Goal: Task Accomplishment & Management: Manage account settings

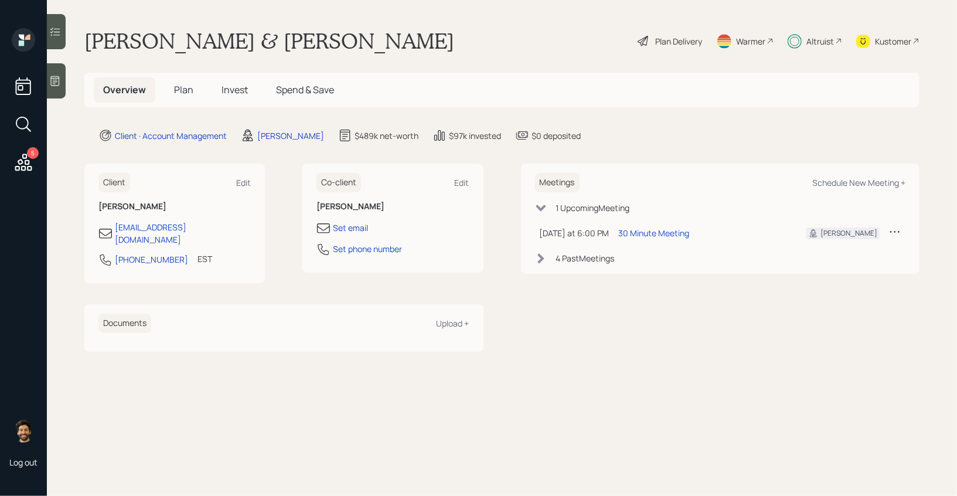
click at [810, 45] on div "Altruist" at bounding box center [820, 41] width 28 height 12
click at [187, 90] on span "Plan" at bounding box center [183, 89] width 19 height 13
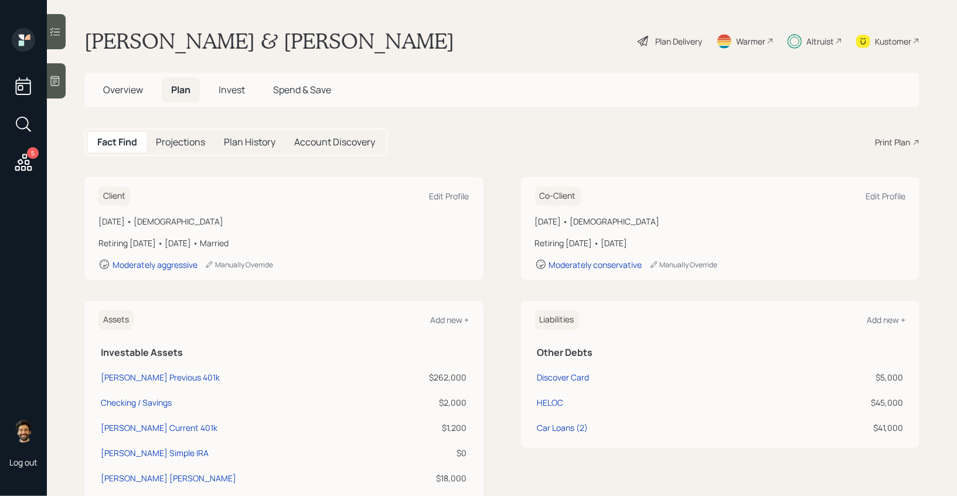
click at [185, 131] on div "Fact Find Projections Plan History Account Discovery" at bounding box center [235, 142] width 303 height 28
click at [683, 43] on div "Plan Delivery" at bounding box center [678, 41] width 47 height 12
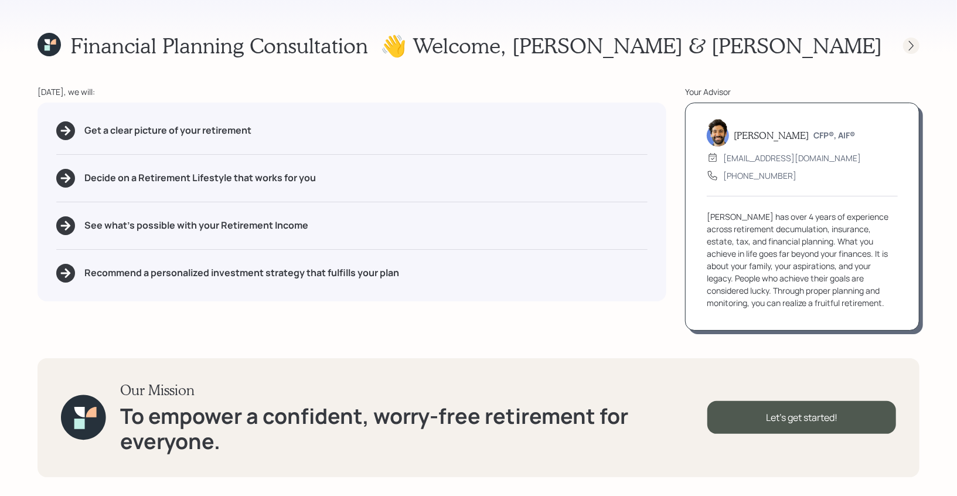
click at [904, 43] on div at bounding box center [911, 45] width 16 height 16
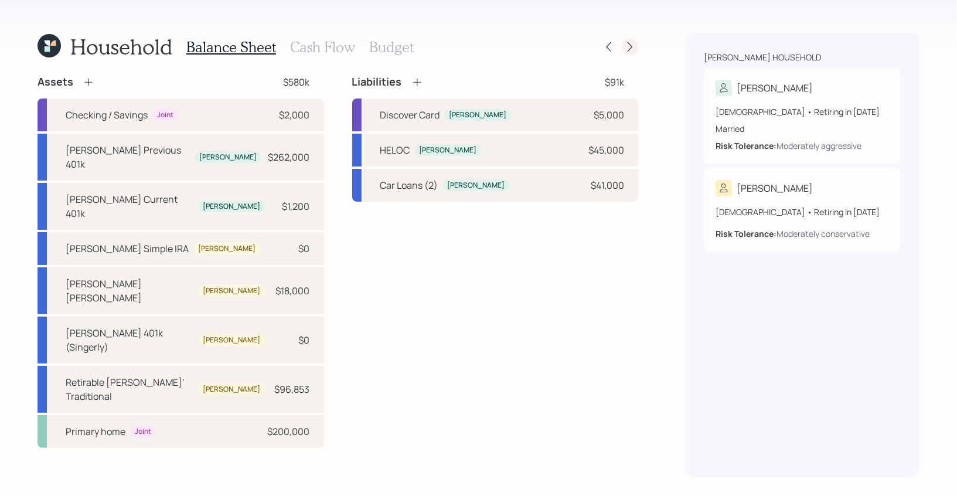
click at [632, 43] on icon at bounding box center [630, 47] width 12 height 12
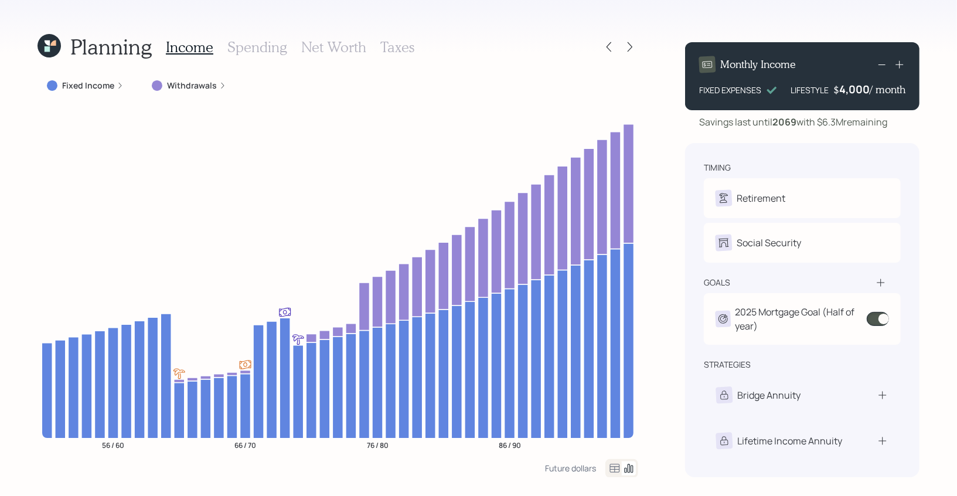
click at [632, 43] on icon at bounding box center [630, 47] width 12 height 12
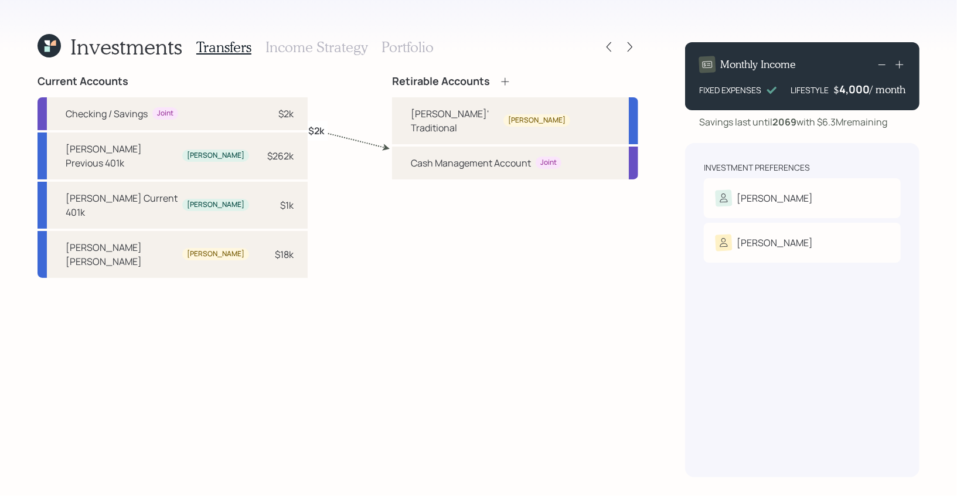
click at [413, 56] on div "Transfers Income Strategy Portfolio" at bounding box center [314, 47] width 237 height 28
click at [400, 49] on h3 "Portfolio" at bounding box center [407, 47] width 52 height 17
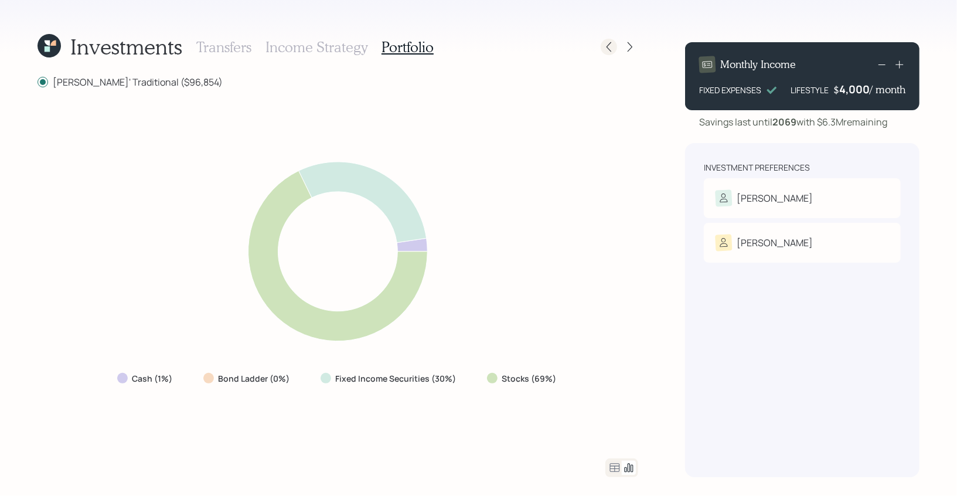
click at [607, 46] on icon at bounding box center [609, 47] width 12 height 12
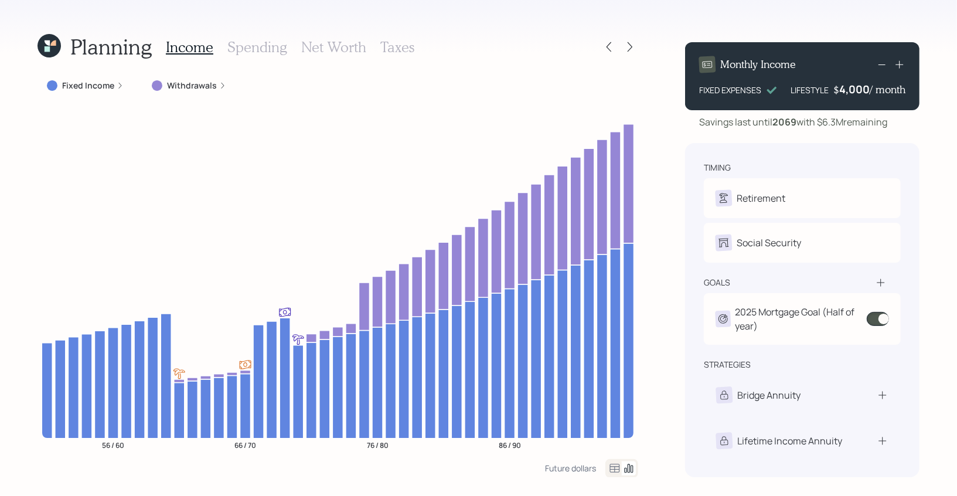
click at [248, 47] on h3 "Spending" at bounding box center [257, 47] width 60 height 17
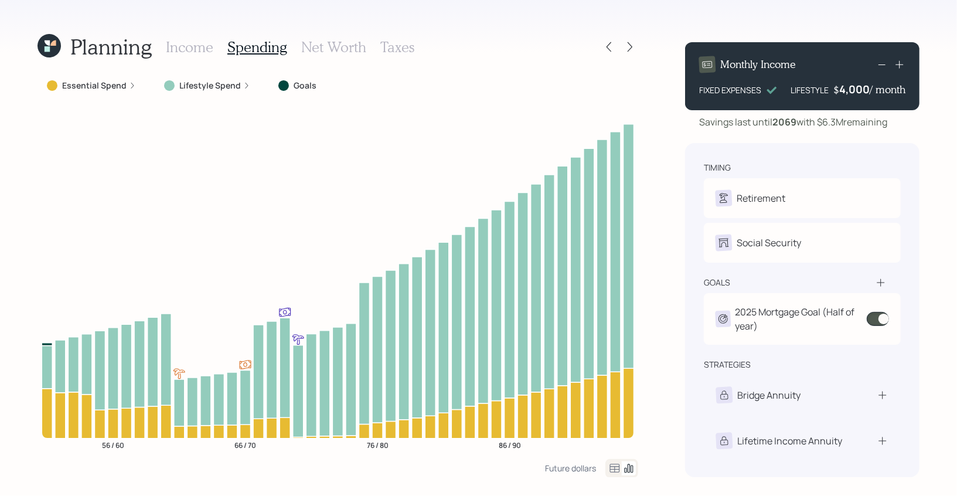
click at [619, 469] on icon at bounding box center [615, 467] width 10 height 9
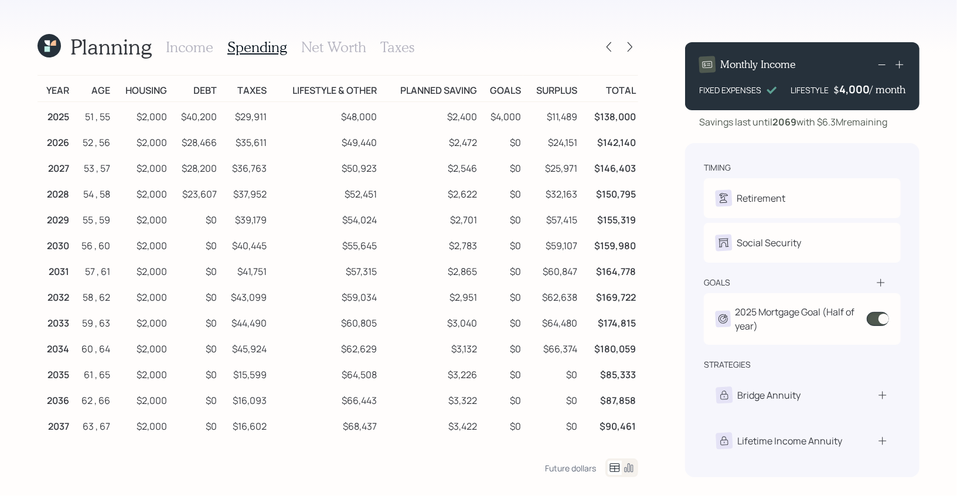
click at [166, 47] on h3 "Income" at bounding box center [189, 47] width 47 height 17
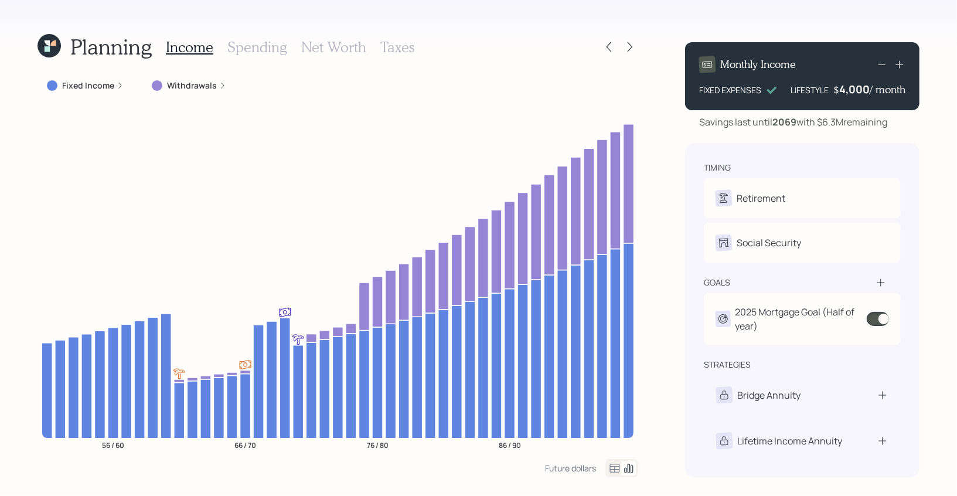
click at [45, 42] on icon at bounding box center [47, 42] width 5 height 5
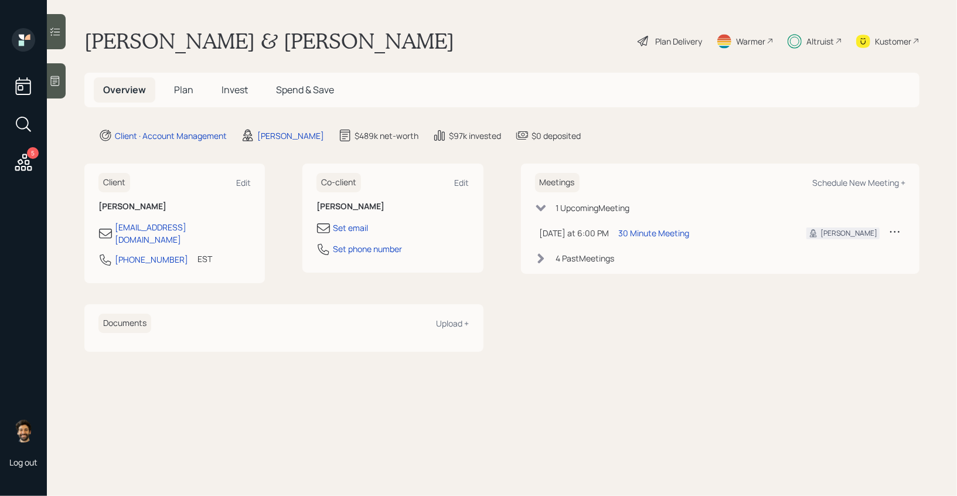
click at [183, 94] on span "Plan" at bounding box center [183, 89] width 19 height 13
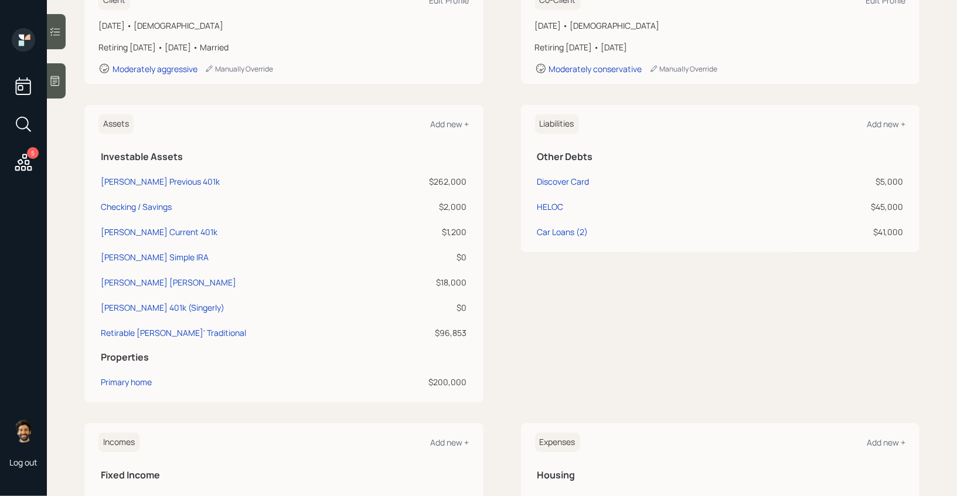
scroll to position [192, 0]
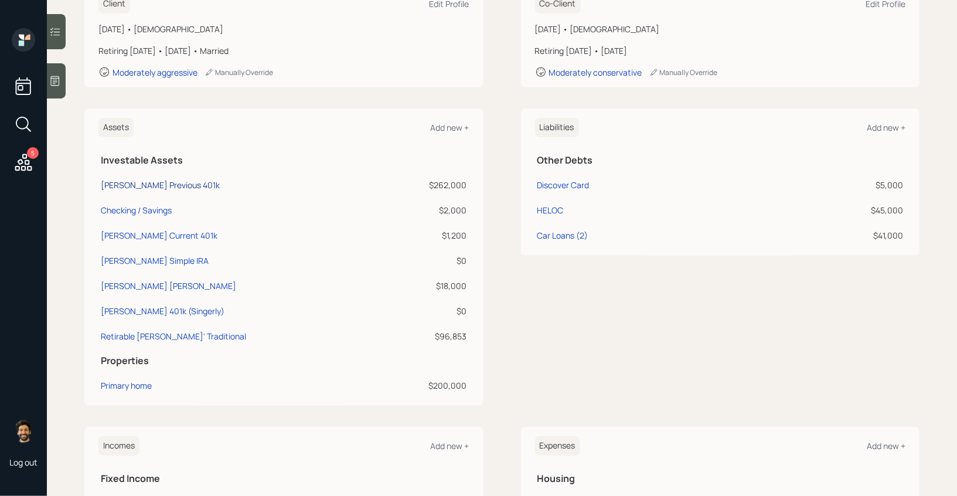
click at [137, 184] on div "[PERSON_NAME] Previous 401k" at bounding box center [160, 185] width 119 height 12
select select "company_sponsored"
select select "balanced"
click at [127, 233] on div "[PERSON_NAME] Current 401k" at bounding box center [159, 235] width 117 height 12
select select "company_sponsored"
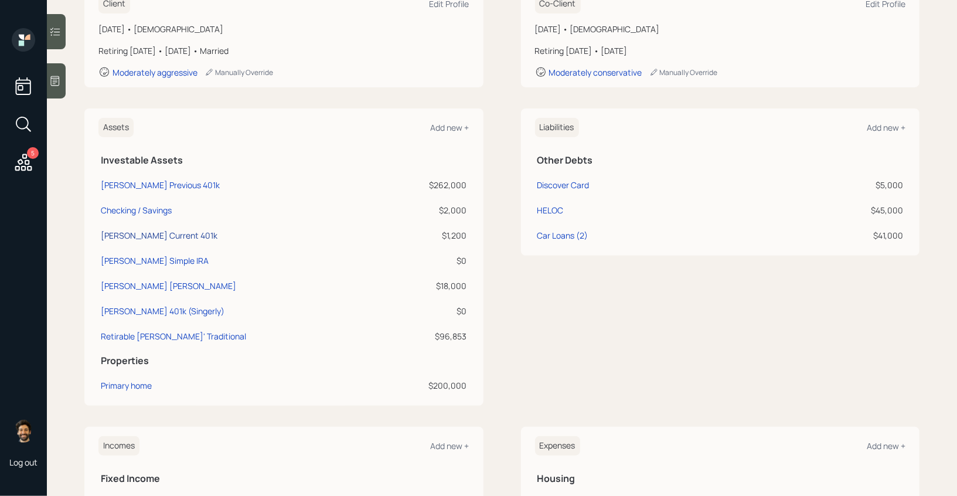
select select "balanced"
click at [554, 182] on div "Discover Card" at bounding box center [563, 185] width 52 height 12
select select "credit_card"
click at [545, 212] on div "HELOC" at bounding box center [550, 210] width 26 height 12
select select "other"
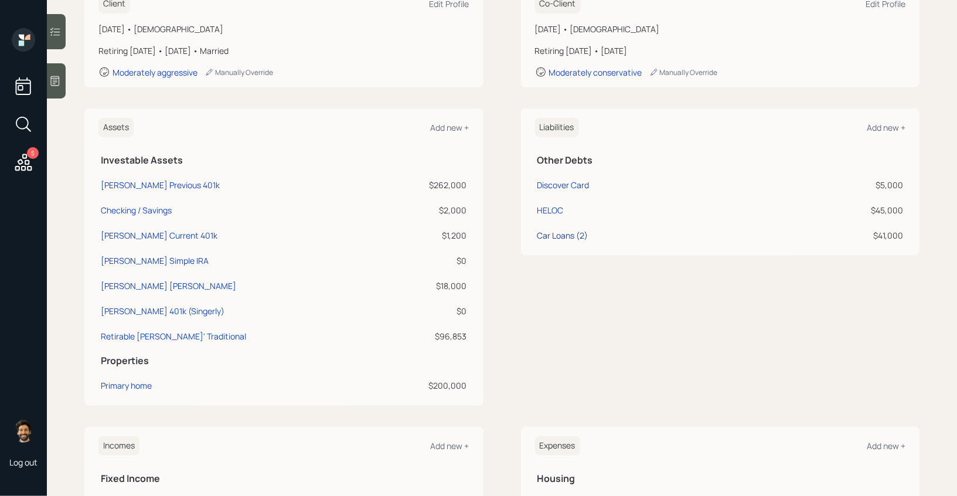
click at [572, 234] on div "Car Loans (2)" at bounding box center [562, 235] width 51 height 12
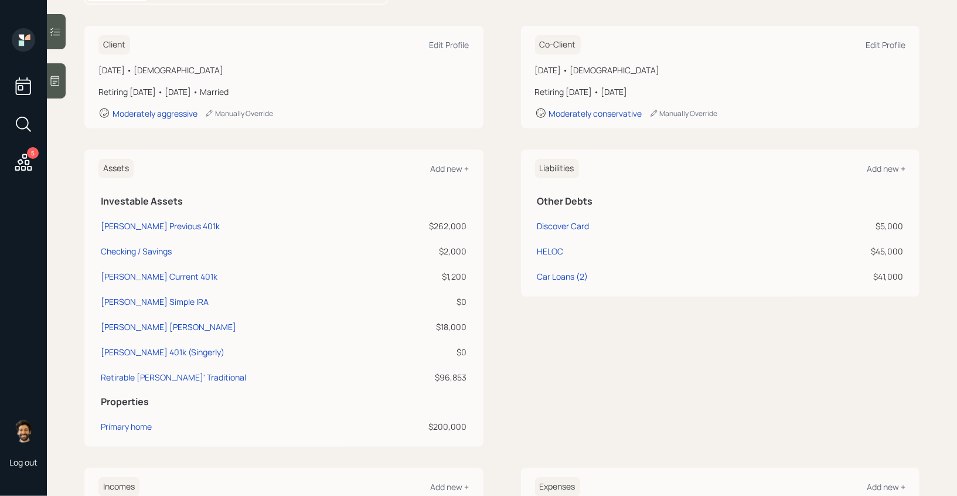
scroll to position [145, 0]
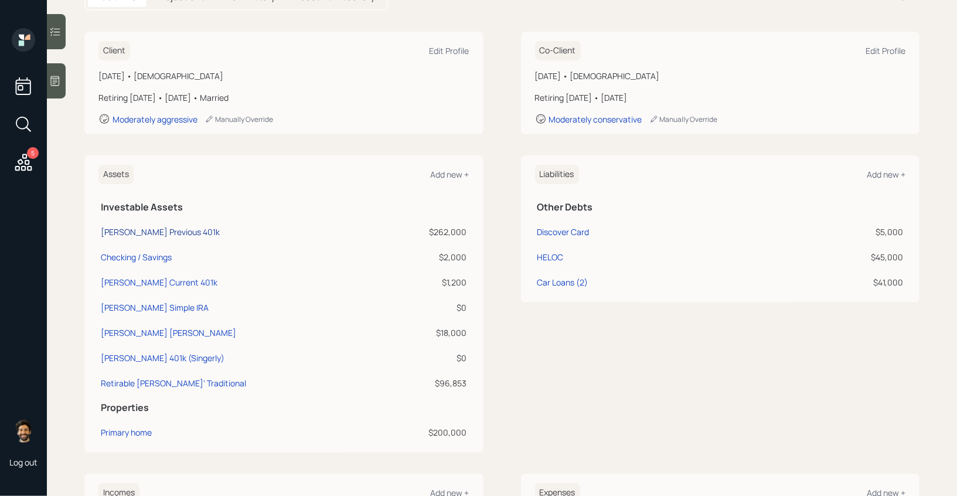
click at [156, 230] on div "[PERSON_NAME] Previous 401k" at bounding box center [160, 232] width 119 height 12
select select "company_sponsored"
select select "balanced"
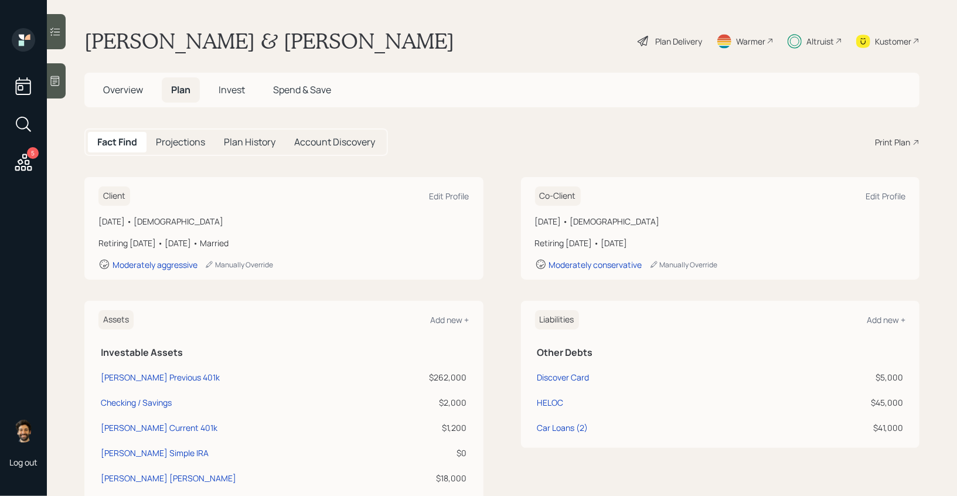
click at [169, 148] on h5 "Projections" at bounding box center [180, 141] width 49 height 11
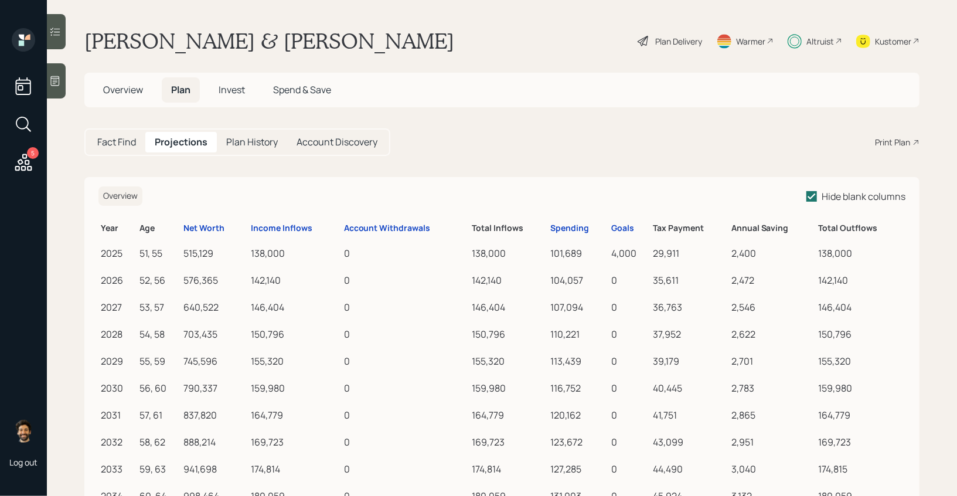
click at [113, 148] on div "Fact Find" at bounding box center [116, 142] width 57 height 21
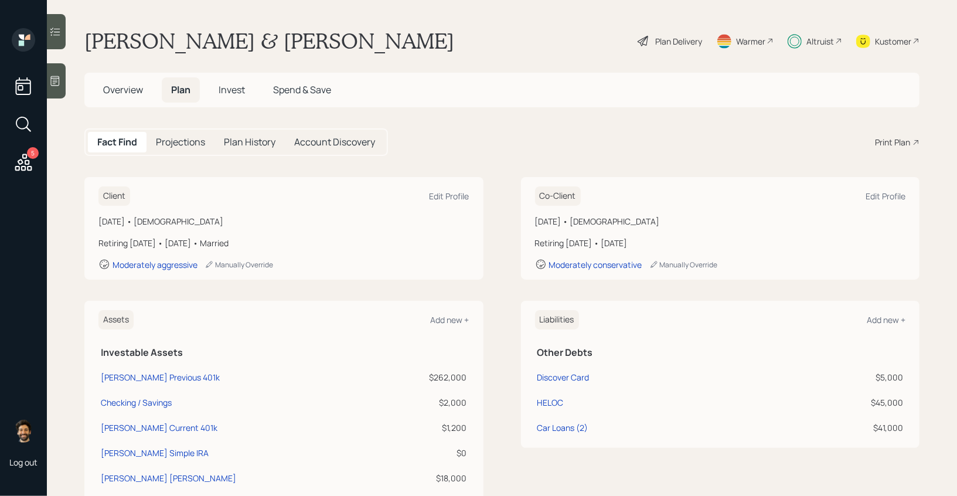
scroll to position [212, 0]
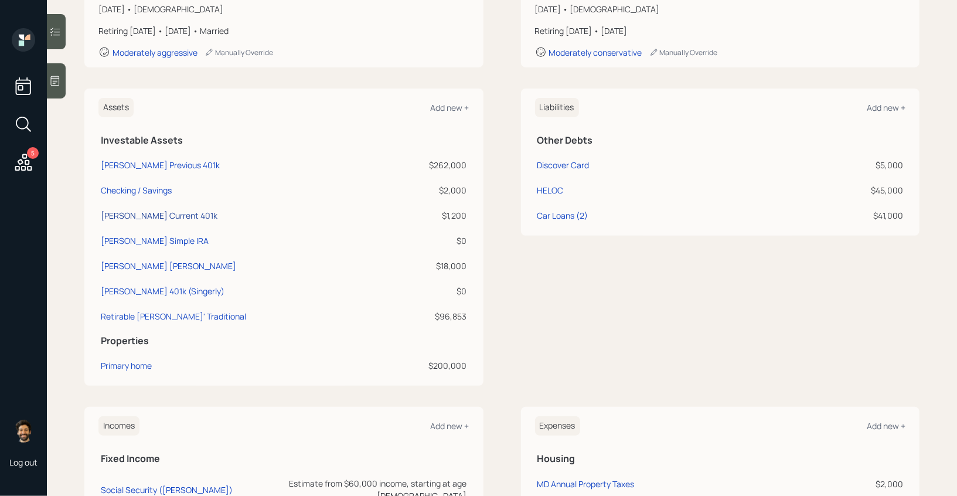
click at [136, 213] on div "[PERSON_NAME] Current 401k" at bounding box center [159, 215] width 117 height 12
select select "company_sponsored"
select select "balanced"
click at [135, 238] on div "[PERSON_NAME] Simple IRA" at bounding box center [155, 240] width 108 height 12
select select "company_sponsored"
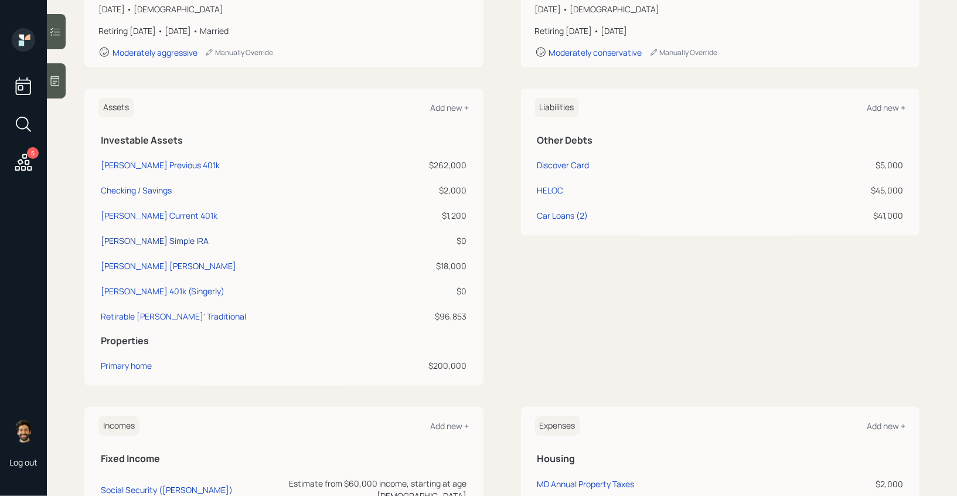
select select "balanced"
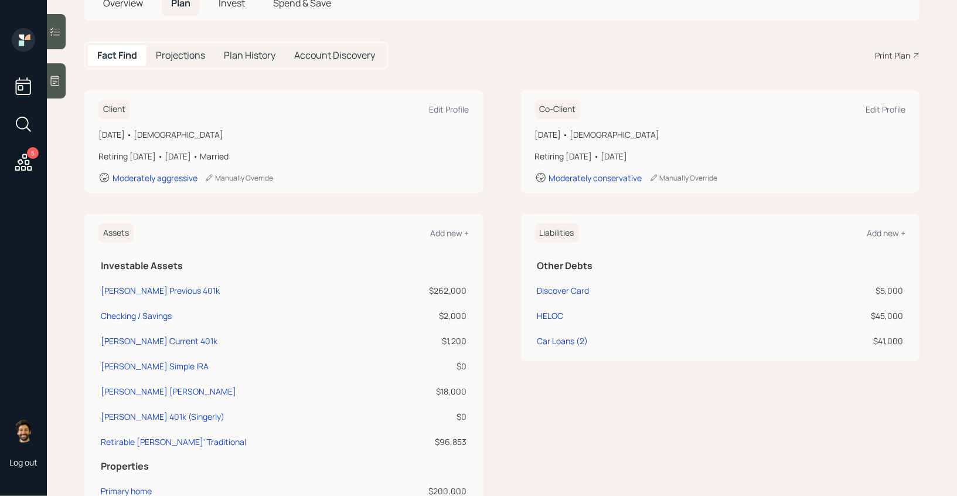
scroll to position [88, 0]
click at [141, 285] on div "[PERSON_NAME] Previous 401k" at bounding box center [160, 288] width 119 height 12
select select "company_sponsored"
select select "balanced"
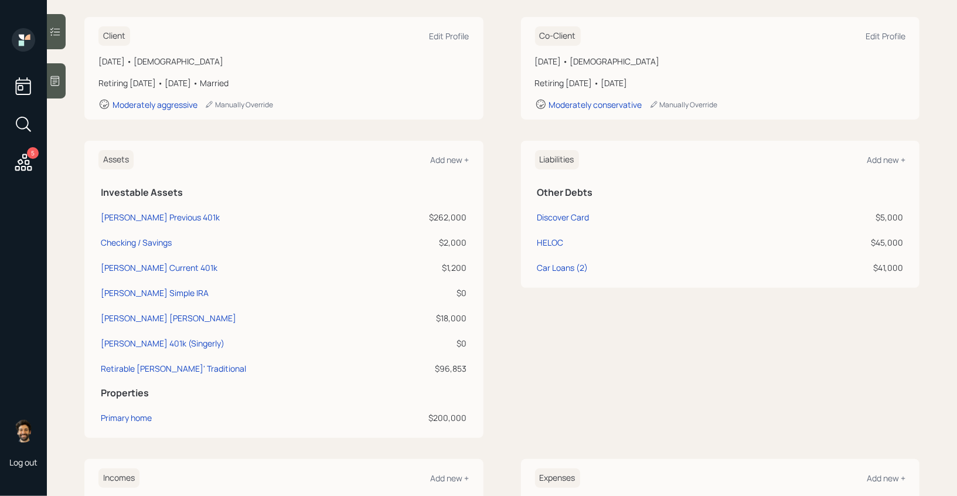
scroll to position [159, 0]
drag, startPoint x: 465, startPoint y: 241, endPoint x: 442, endPoint y: 242, distance: 22.9
click at [442, 242] on div "$2,000" at bounding box center [427, 243] width 77 height 12
click at [472, 240] on div "Assets Add new + Investable Assets [PERSON_NAME] Previous 401k $262,000 Checkin…" at bounding box center [283, 290] width 399 height 297
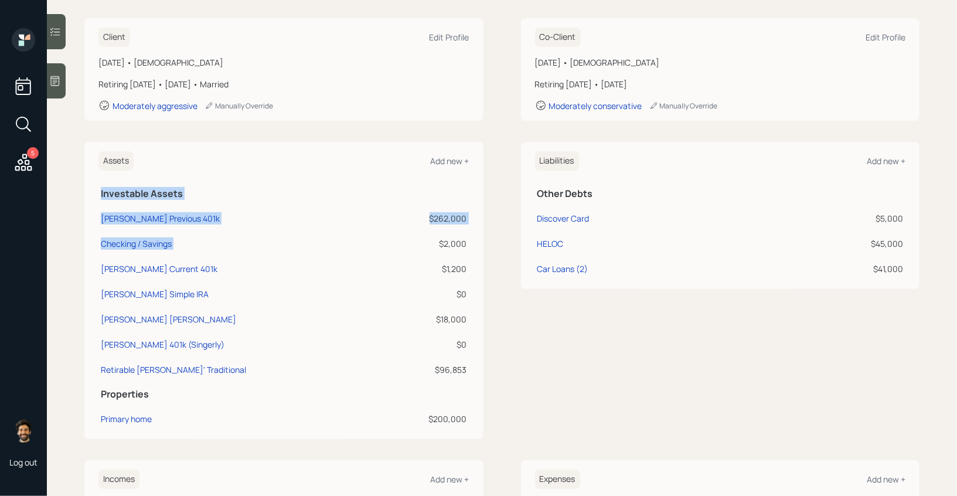
drag, startPoint x: 472, startPoint y: 250, endPoint x: 441, endPoint y: 245, distance: 31.4
click at [441, 245] on div "Assets Add new + Investable Assets [PERSON_NAME] Previous 401k $262,000 Checkin…" at bounding box center [283, 290] width 399 height 297
click at [441, 245] on div "$2,000" at bounding box center [427, 243] width 77 height 12
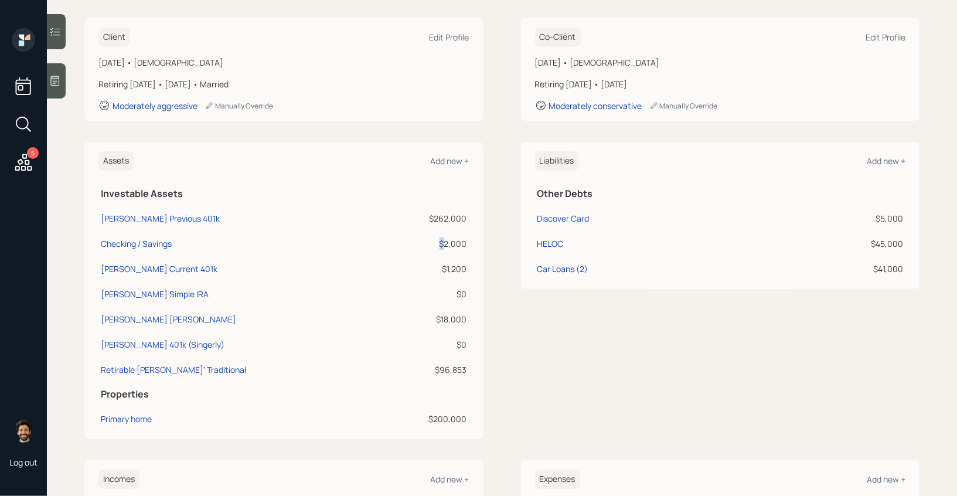
click at [441, 245] on div "$2,000" at bounding box center [427, 243] width 77 height 12
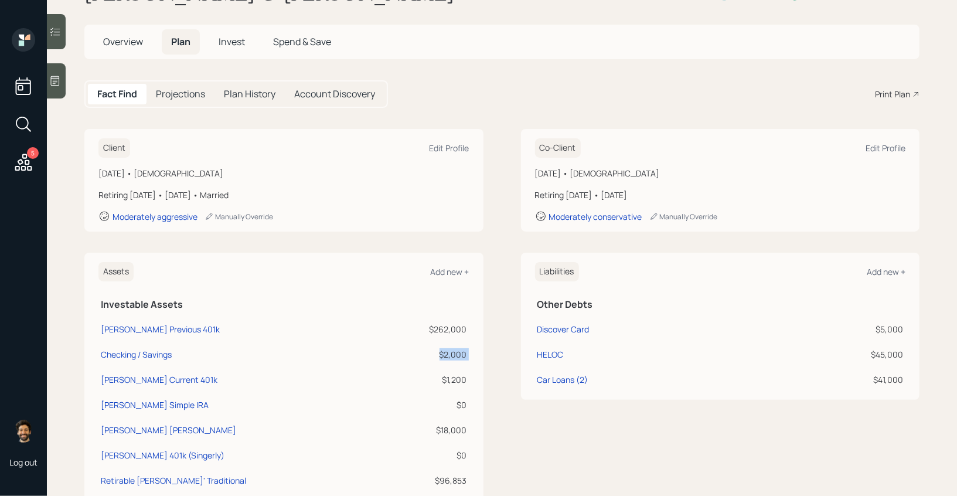
scroll to position [0, 0]
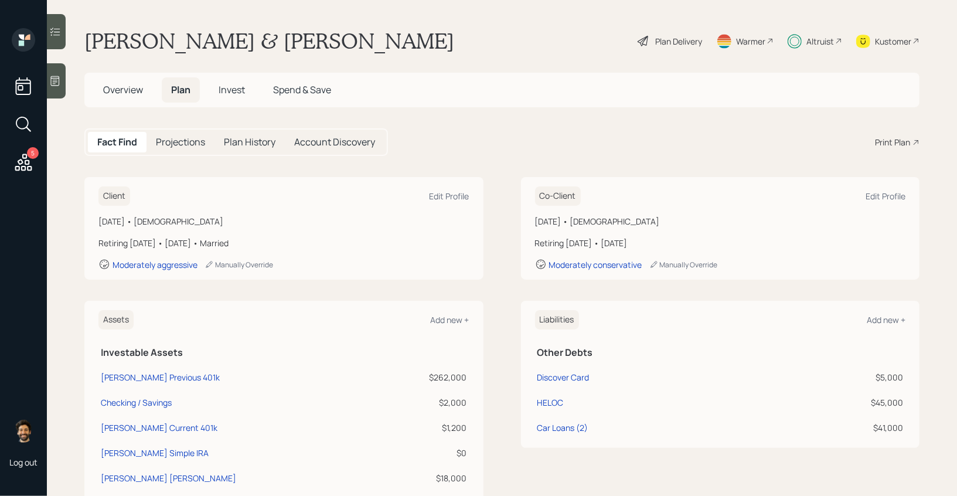
click at [163, 137] on h5 "Projections" at bounding box center [180, 141] width 49 height 11
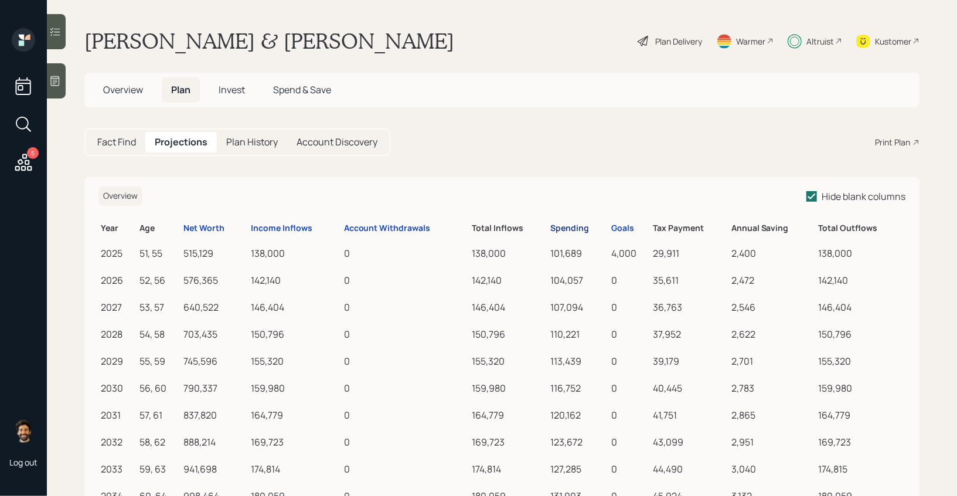
click at [553, 223] on div "Spending" at bounding box center [570, 228] width 39 height 10
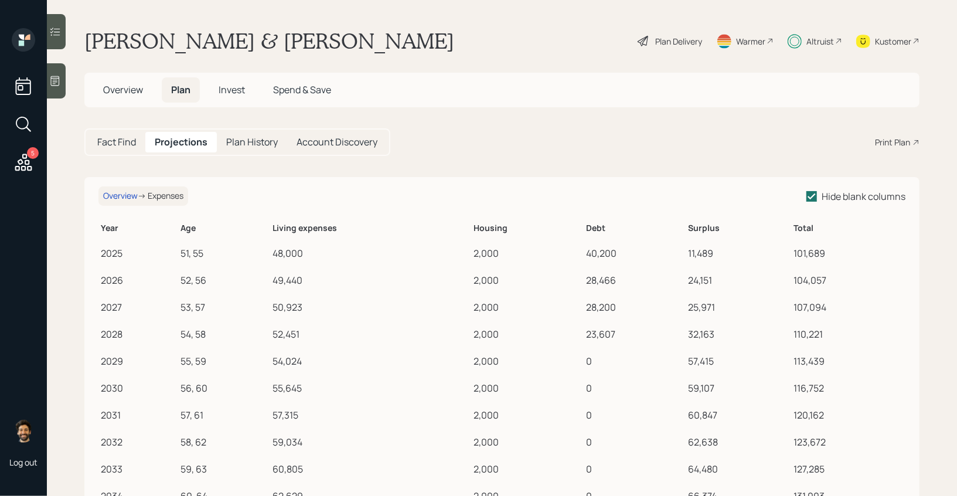
click at [125, 138] on h5 "Fact Find" at bounding box center [116, 141] width 39 height 11
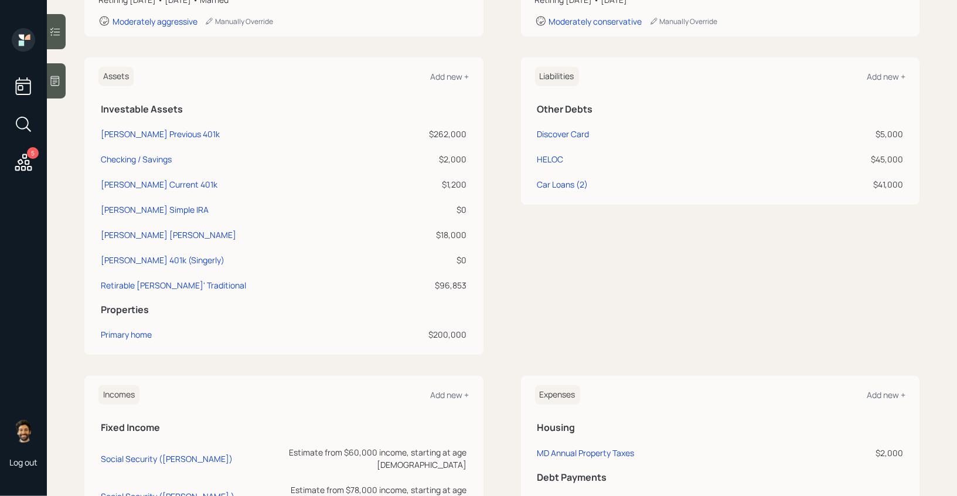
scroll to position [247, 0]
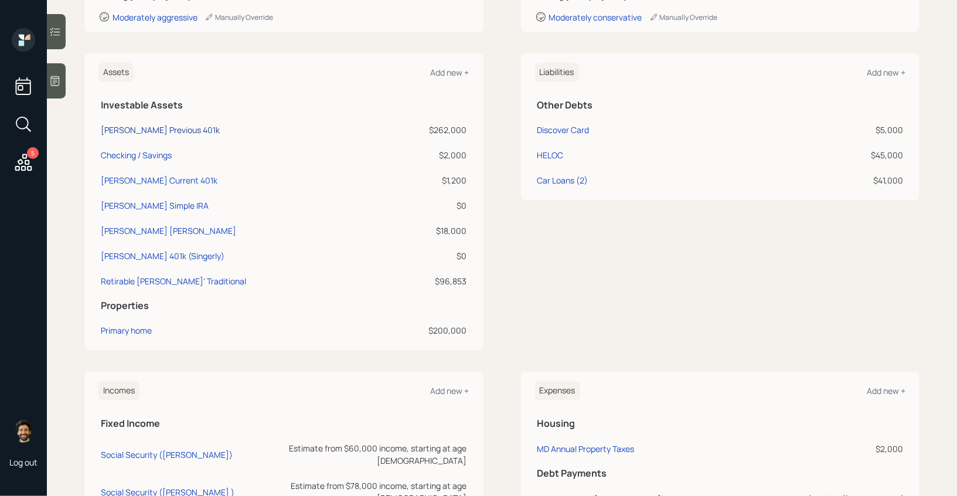
click at [151, 131] on div "[PERSON_NAME] Previous 401k" at bounding box center [160, 130] width 119 height 12
select select "company_sponsored"
select select "balanced"
click at [150, 154] on div "Checking / Savings" at bounding box center [136, 155] width 71 height 12
select select "emergency_fund"
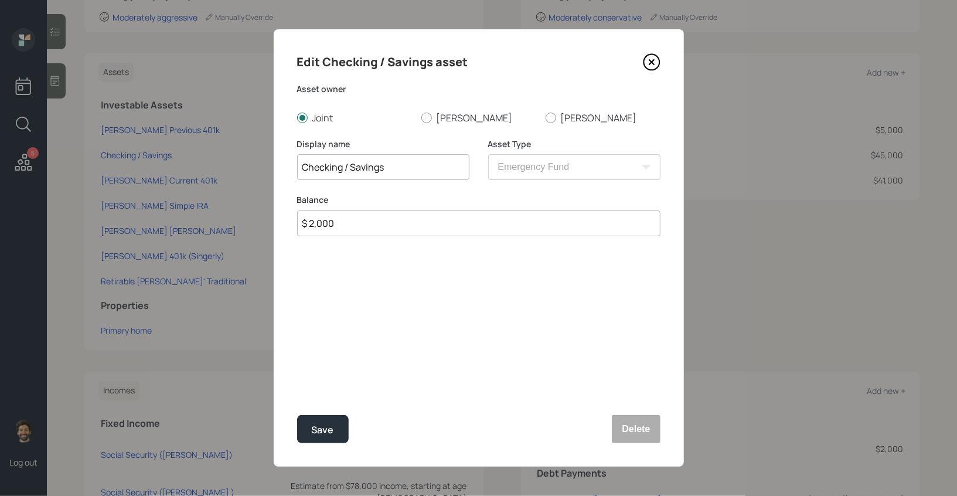
click at [354, 225] on input "$ 2,000" at bounding box center [478, 223] width 363 height 26
click at [349, 225] on input "$ 2,000" at bounding box center [478, 223] width 363 height 26
click at [346, 225] on input "$ 2,000" at bounding box center [478, 223] width 363 height 26
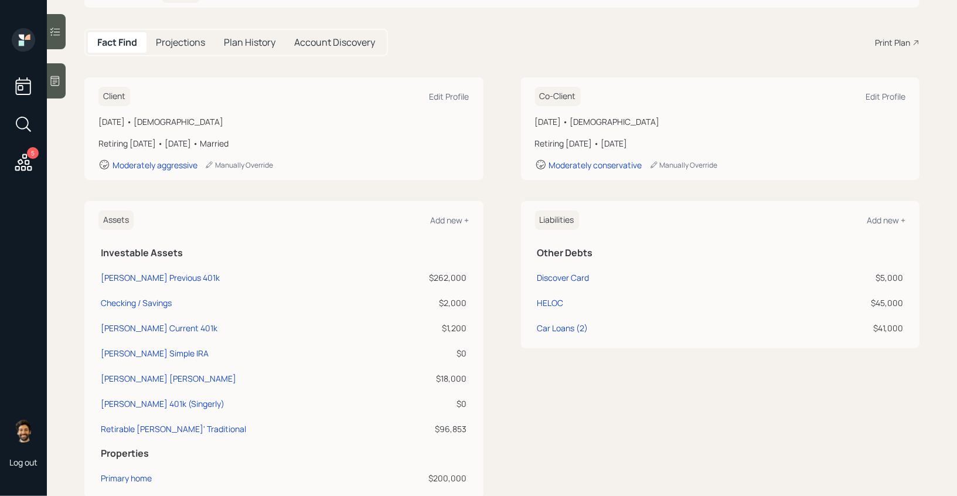
scroll to position [98, 0]
click at [556, 303] on div "HELOC" at bounding box center [550, 304] width 26 height 12
select select "other"
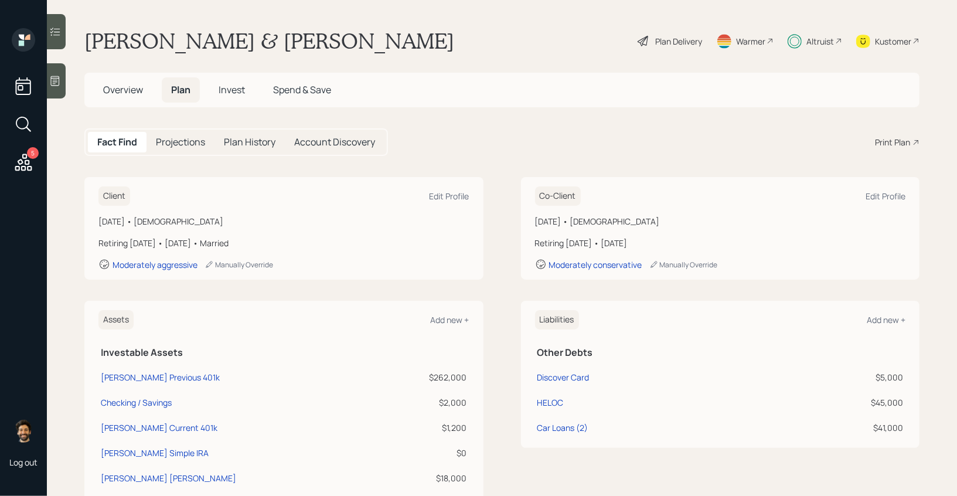
click at [230, 83] on span "Invest" at bounding box center [231, 89] width 26 height 13
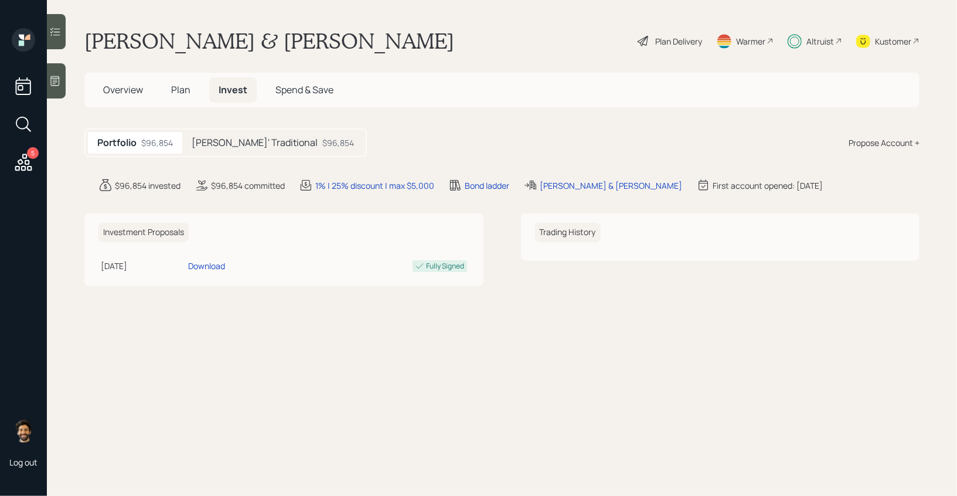
click at [254, 148] on h5 "[PERSON_NAME]' Traditional" at bounding box center [255, 142] width 126 height 11
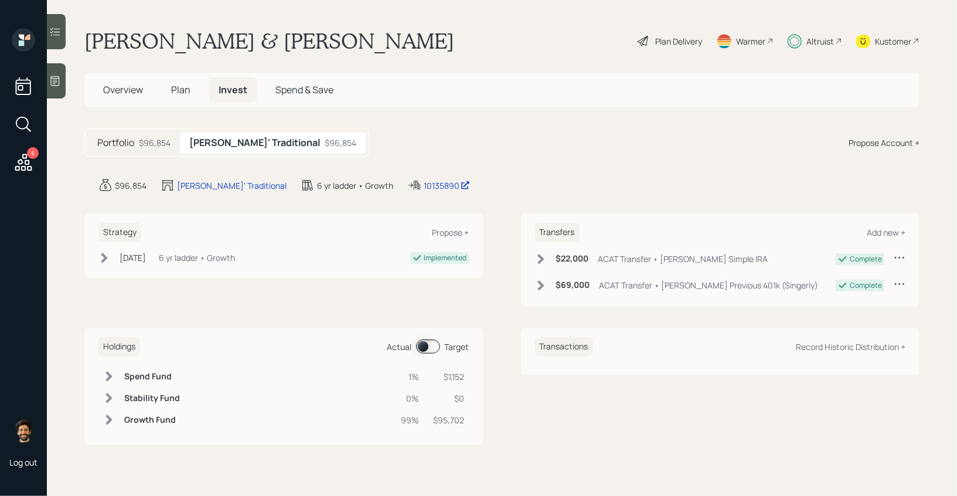
click at [178, 91] on span "Plan" at bounding box center [180, 89] width 19 height 13
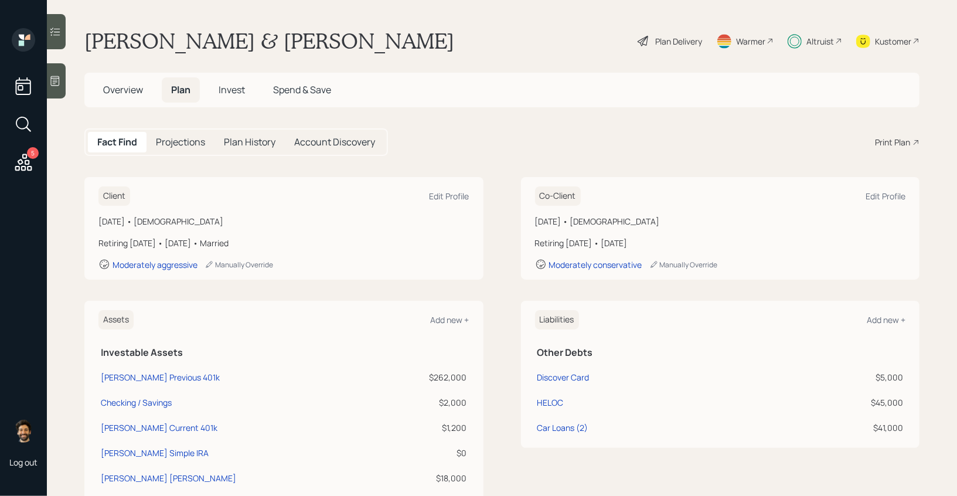
click at [119, 93] on span "Overview" at bounding box center [123, 89] width 40 height 13
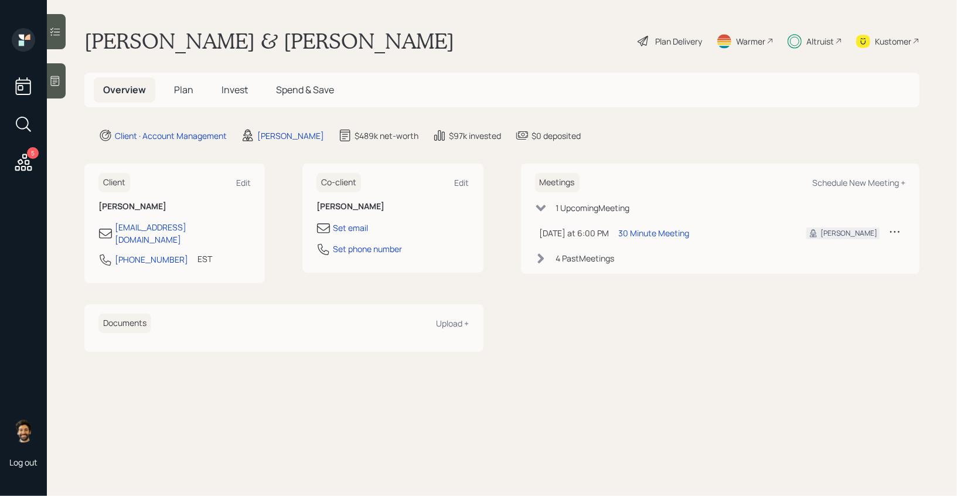
click at [236, 90] on span "Invest" at bounding box center [234, 89] width 26 height 13
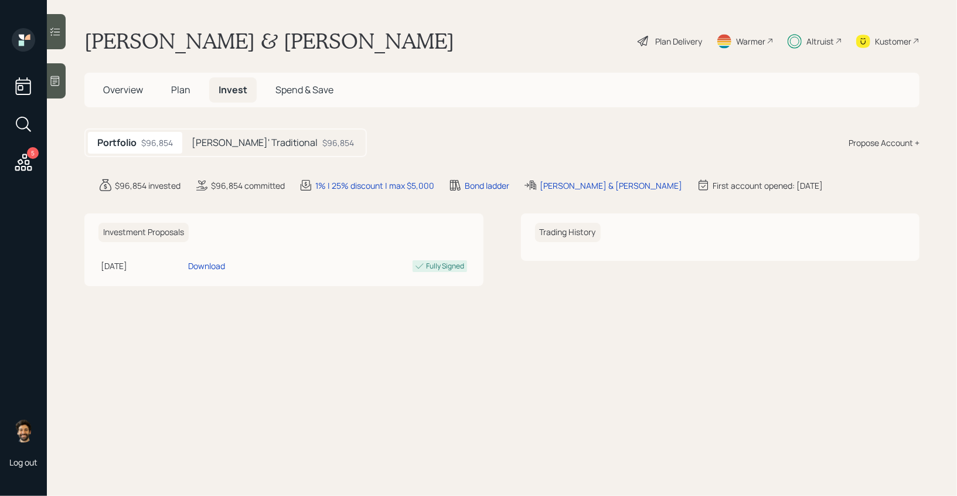
click at [177, 91] on span "Plan" at bounding box center [180, 89] width 19 height 13
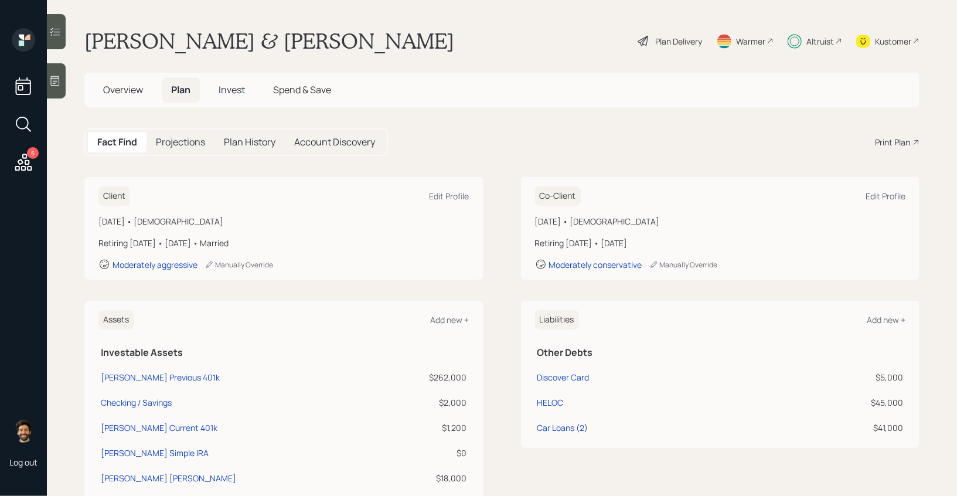
click at [657, 48] on div "Plan Delivery" at bounding box center [669, 41] width 67 height 26
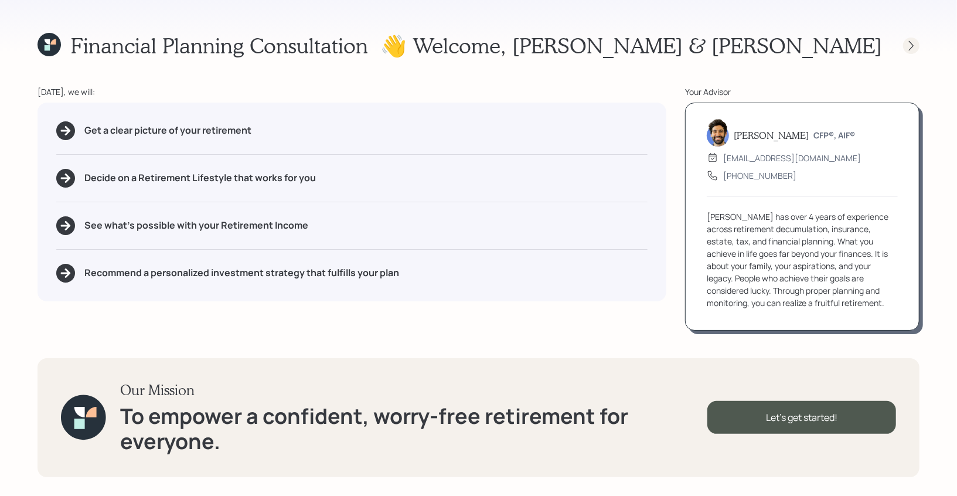
click at [911, 46] on icon at bounding box center [911, 46] width 12 height 12
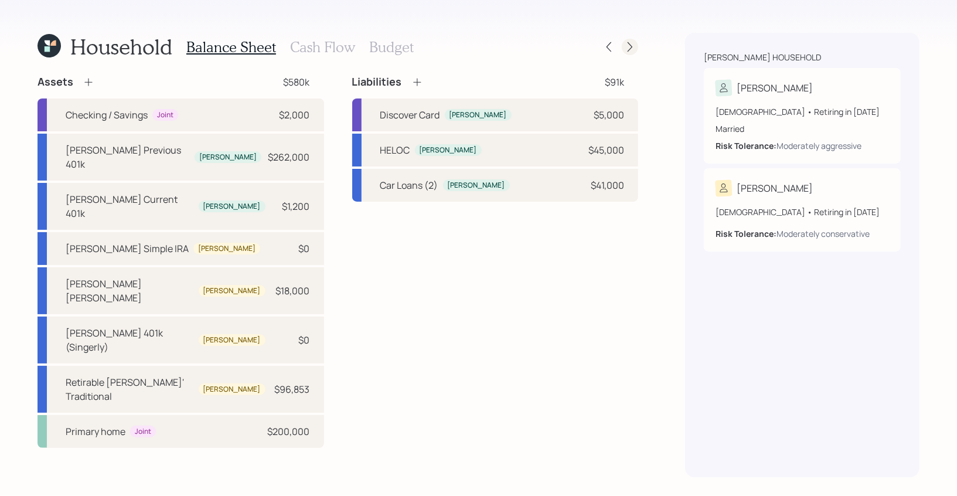
click at [633, 45] on icon at bounding box center [630, 47] width 12 height 12
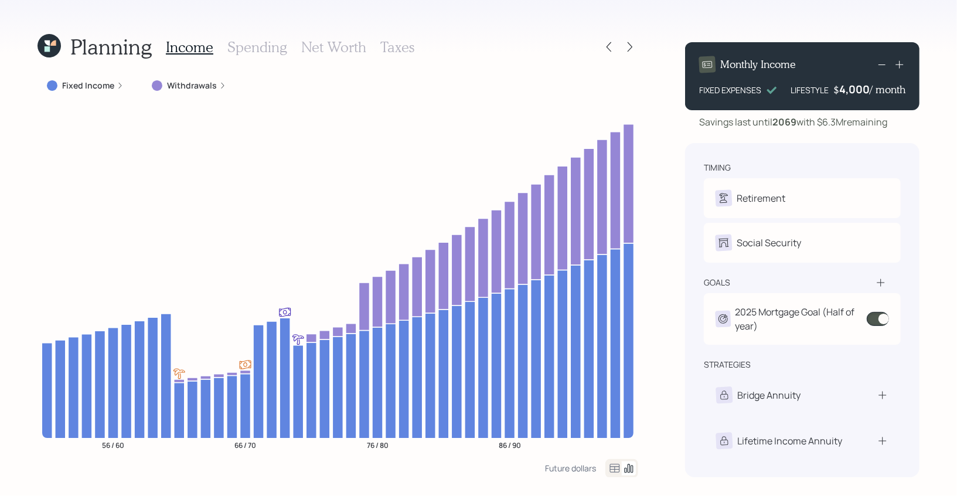
click at [262, 45] on h3 "Spending" at bounding box center [257, 47] width 60 height 17
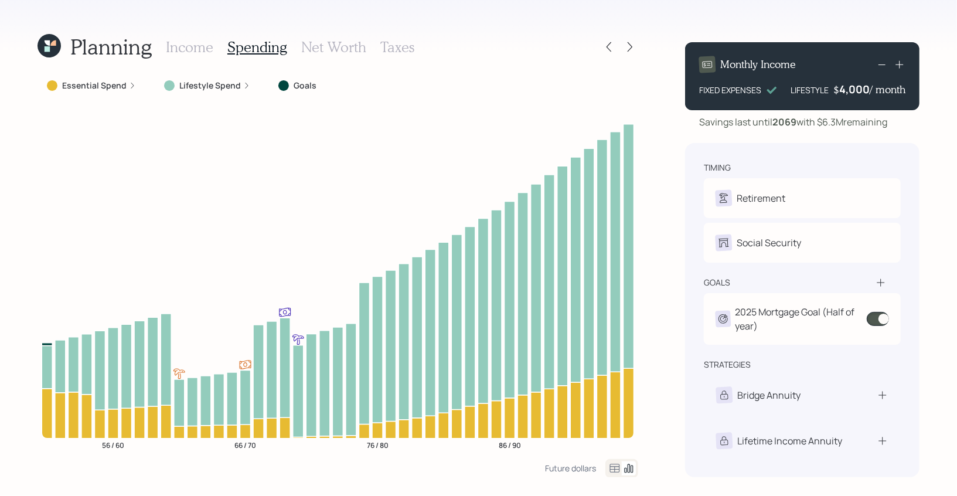
click at [612, 468] on icon at bounding box center [614, 468] width 14 height 14
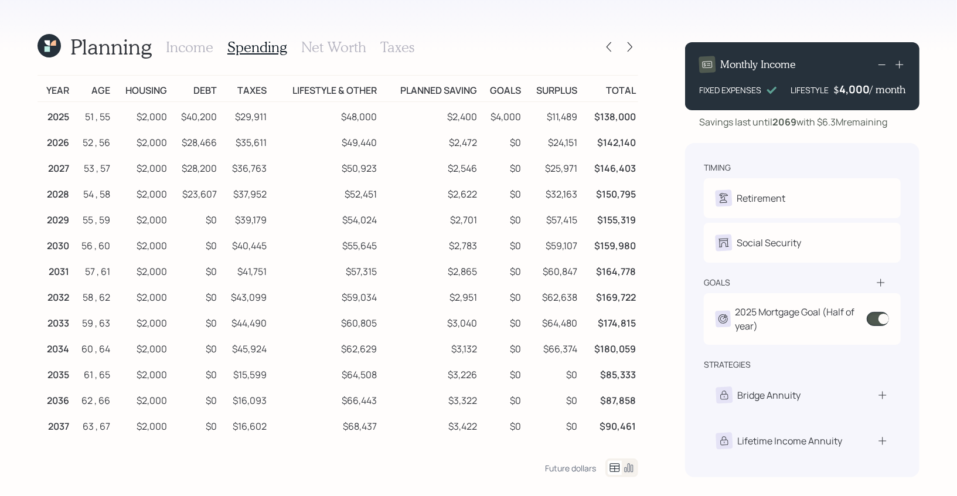
click at [134, 121] on td "$2,000" at bounding box center [140, 115] width 57 height 26
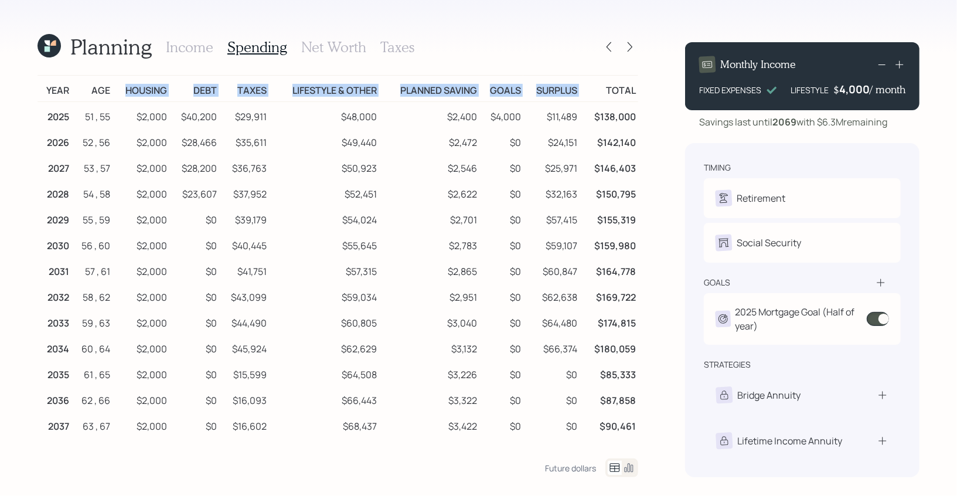
drag, startPoint x: 122, startPoint y: 93, endPoint x: 587, endPoint y: 88, distance: 464.5
click at [587, 88] on tr "Year Age Housing Debt Taxes Lifestyle & Other Planned Saving Goals Surplus Total" at bounding box center [337, 89] width 600 height 26
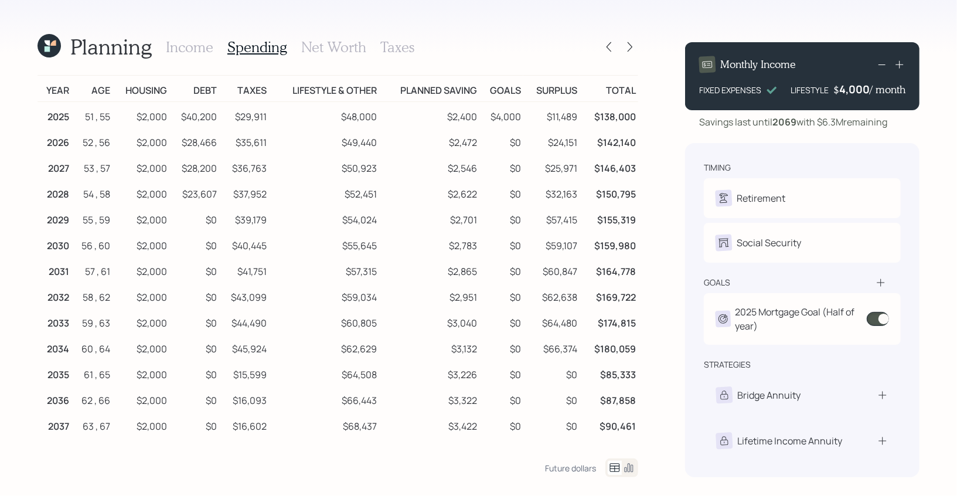
click at [147, 112] on td "$2,000" at bounding box center [140, 115] width 57 height 26
drag, startPoint x: 270, startPoint y: 116, endPoint x: 227, endPoint y: 116, distance: 42.8
click at [227, 116] on tr "2025 51 , 55 $2,000 $40,200 $29,911 $48,000 $2,400 $4,000 $11,489 $138,000" at bounding box center [337, 115] width 600 height 26
drag, startPoint x: 477, startPoint y: 115, endPoint x: 443, endPoint y: 115, distance: 34.6
click at [443, 115] on td "$2,400" at bounding box center [429, 115] width 100 height 26
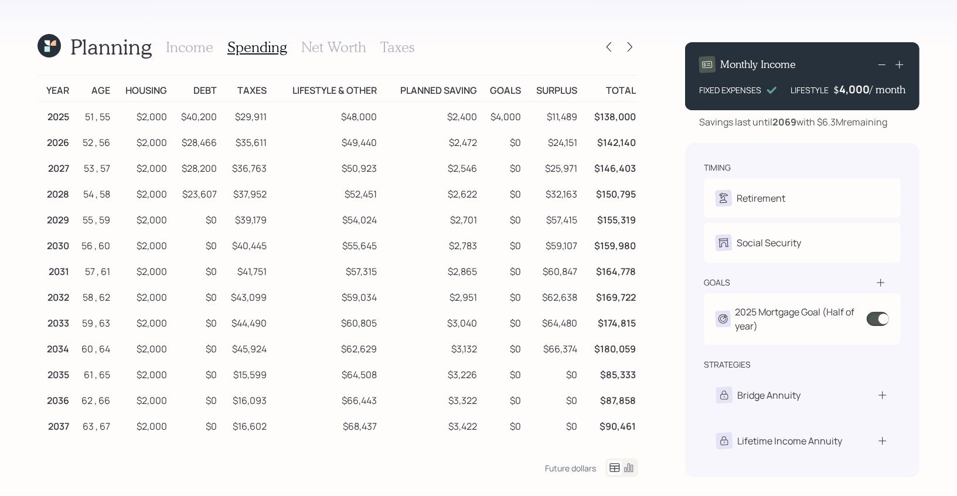
click at [517, 115] on td "$4,000" at bounding box center [501, 115] width 44 height 26
click at [491, 118] on td "$4,000" at bounding box center [501, 115] width 44 height 26
drag, startPoint x: 490, startPoint y: 112, endPoint x: 527, endPoint y: 119, distance: 37.5
click at [527, 119] on tr "2025 51 , 55 $2,000 $40,200 $29,911 $48,000 $2,400 $4,000 $11,489 $138,000" at bounding box center [337, 115] width 600 height 26
drag, startPoint x: 545, startPoint y: 115, endPoint x: 592, endPoint y: 116, distance: 46.9
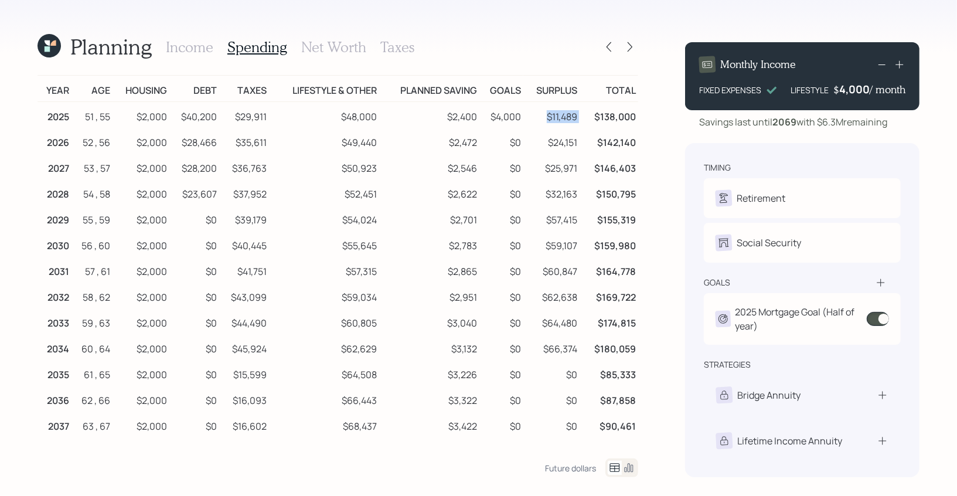
click at [592, 116] on tr "2025 51 , 55 $2,000 $40,200 $29,911 $48,000 $2,400 $4,000 $11,489 $138,000" at bounding box center [337, 115] width 600 height 26
drag, startPoint x: 378, startPoint y: 118, endPoint x: 343, endPoint y: 116, distance: 35.2
click at [343, 116] on td "$48,000" at bounding box center [324, 115] width 110 height 26
drag, startPoint x: 216, startPoint y: 112, endPoint x: 185, endPoint y: 112, distance: 31.0
click at [185, 112] on td "$40,200" at bounding box center [194, 115] width 50 height 26
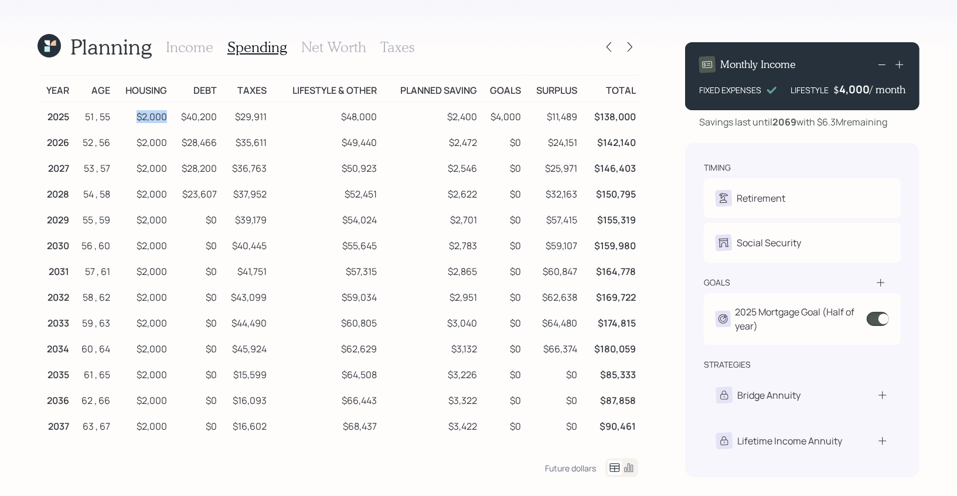
drag, startPoint x: 166, startPoint y: 115, endPoint x: 119, endPoint y: 111, distance: 46.5
click at [119, 111] on td "$2,000" at bounding box center [140, 115] width 57 height 26
drag, startPoint x: 344, startPoint y: 112, endPoint x: 394, endPoint y: 112, distance: 50.4
click at [394, 112] on tr "2025 51 , 55 $2,000 $40,200 $29,911 $48,000 $2,400 $4,000 $11,489 $138,000" at bounding box center [337, 115] width 600 height 26
drag, startPoint x: 580, startPoint y: 114, endPoint x: 547, endPoint y: 115, distance: 33.4
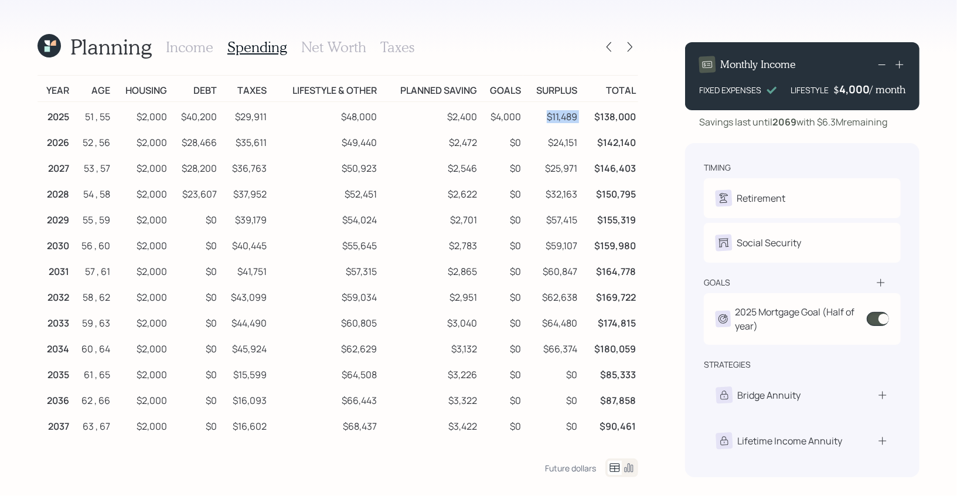
click at [547, 115] on tr "2025 51 , 55 $2,000 $40,200 $29,911 $48,000 $2,400 $4,000 $11,489 $138,000" at bounding box center [337, 115] width 600 height 26
drag, startPoint x: 382, startPoint y: 114, endPoint x: 341, endPoint y: 114, distance: 41.0
click at [341, 114] on tr "2025 51 , 55 $2,000 $40,200 $29,911 $48,000 $2,400 $4,000 $11,489 $138,000" at bounding box center [337, 115] width 600 height 26
drag, startPoint x: 483, startPoint y: 117, endPoint x: 450, endPoint y: 117, distance: 32.2
click at [450, 117] on tr "2025 51 , 55 $2,000 $40,200 $29,911 $48,000 $2,400 $4,000 $11,489 $138,000" at bounding box center [337, 115] width 600 height 26
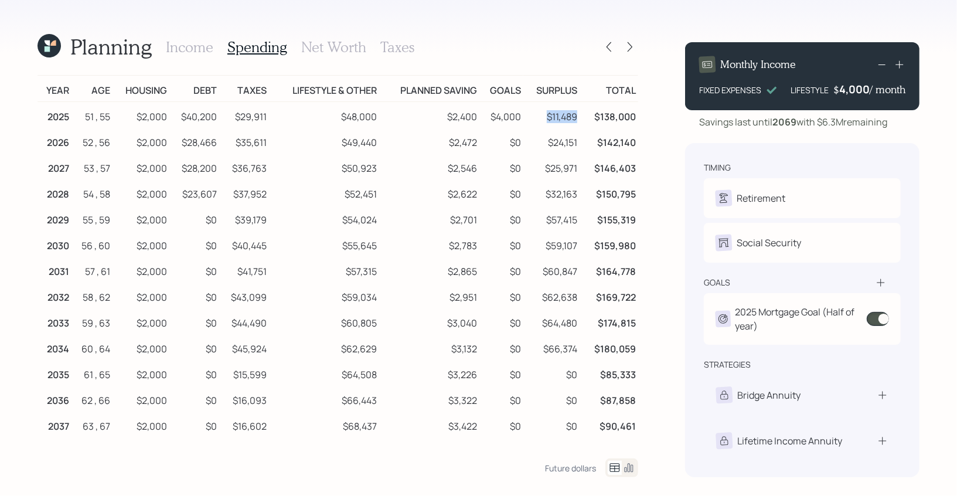
drag, startPoint x: 579, startPoint y: 116, endPoint x: 546, endPoint y: 117, distance: 32.8
click at [546, 117] on td "$11,489" at bounding box center [551, 115] width 56 height 26
drag, startPoint x: 386, startPoint y: 118, endPoint x: 339, endPoint y: 118, distance: 47.5
click at [339, 118] on tr "2025 51 , 55 $2,000 $40,200 $29,911 $48,000 $2,400 $4,000 $11,489 $138,000" at bounding box center [337, 115] width 600 height 26
click at [571, 118] on td "$11,489" at bounding box center [551, 115] width 56 height 26
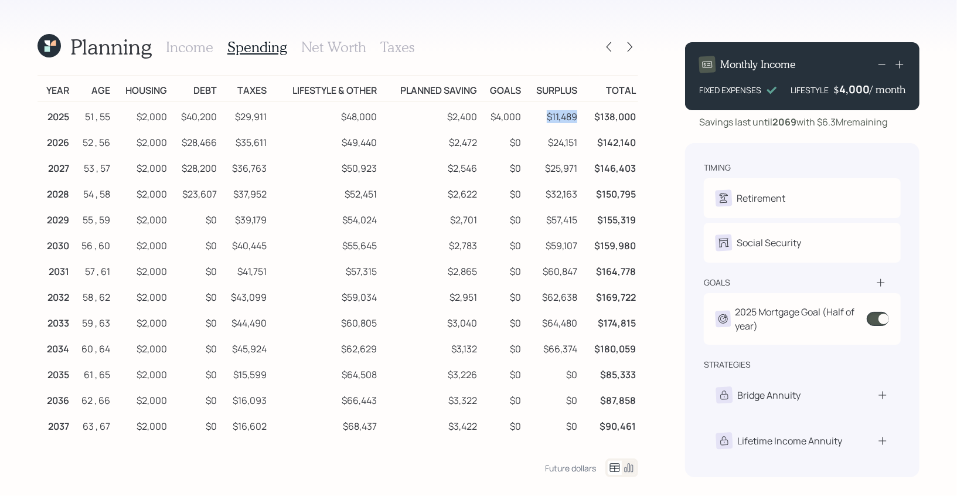
drag, startPoint x: 578, startPoint y: 118, endPoint x: 548, endPoint y: 118, distance: 29.3
click at [548, 118] on td "$11,489" at bounding box center [551, 115] width 56 height 26
drag, startPoint x: 482, startPoint y: 118, endPoint x: 447, endPoint y: 118, distance: 35.1
click at [448, 118] on tr "2025 51 , 55 $2,000 $40,200 $29,911 $48,000 $2,400 $4,000 $11,489 $138,000" at bounding box center [337, 115] width 600 height 26
drag, startPoint x: 581, startPoint y: 115, endPoint x: 546, endPoint y: 115, distance: 35.1
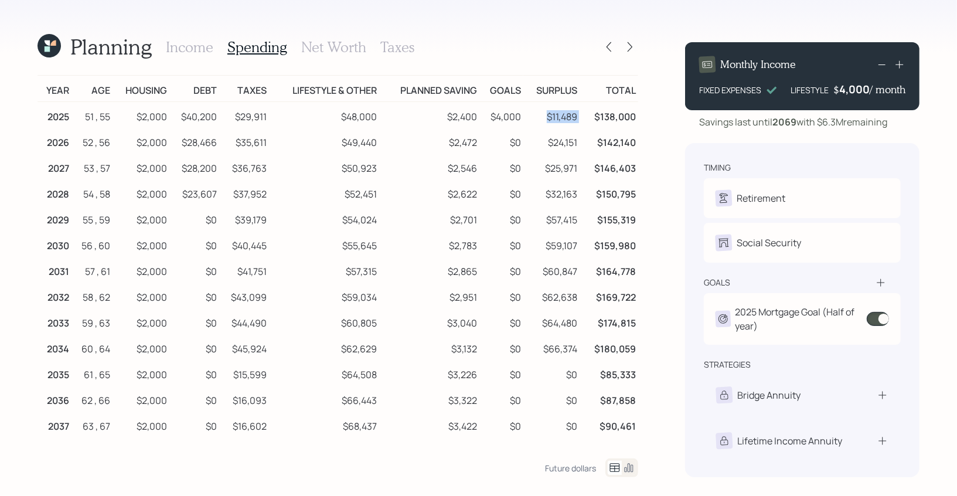
click at [546, 115] on tr "2025 51 , 55 $2,000 $40,200 $29,911 $48,000 $2,400 $4,000 $11,489 $138,000" at bounding box center [337, 115] width 600 height 26
click at [199, 49] on h3 "Income" at bounding box center [189, 47] width 47 height 17
